Goal: Transaction & Acquisition: Purchase product/service

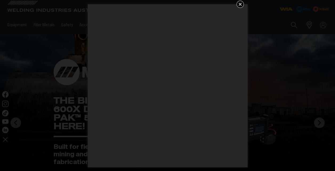
click at [241, 5] on icon "Get 5 WIA Welding Guides Free!" at bounding box center [240, 4] width 6 height 6
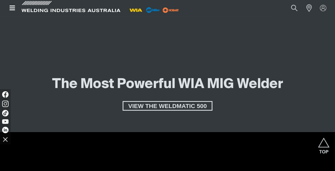
scroll to position [799, 0]
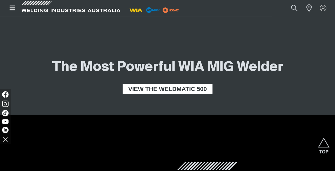
click at [190, 88] on span "VIEW THE WELDMATIC 500" at bounding box center [167, 89] width 88 height 10
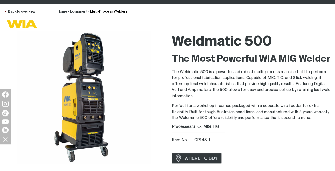
scroll to position [107, 0]
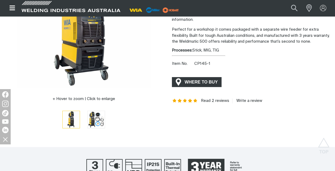
click at [194, 81] on span "WHERE TO BUY" at bounding box center [201, 82] width 40 height 9
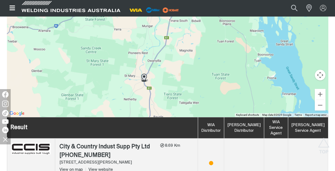
scroll to position [240, 0]
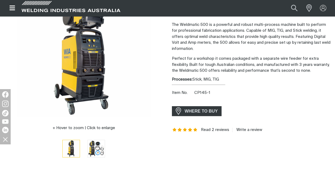
scroll to position [80, 0]
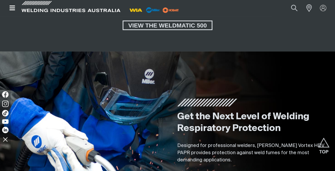
scroll to position [772, 0]
